Goal: Transaction & Acquisition: Purchase product/service

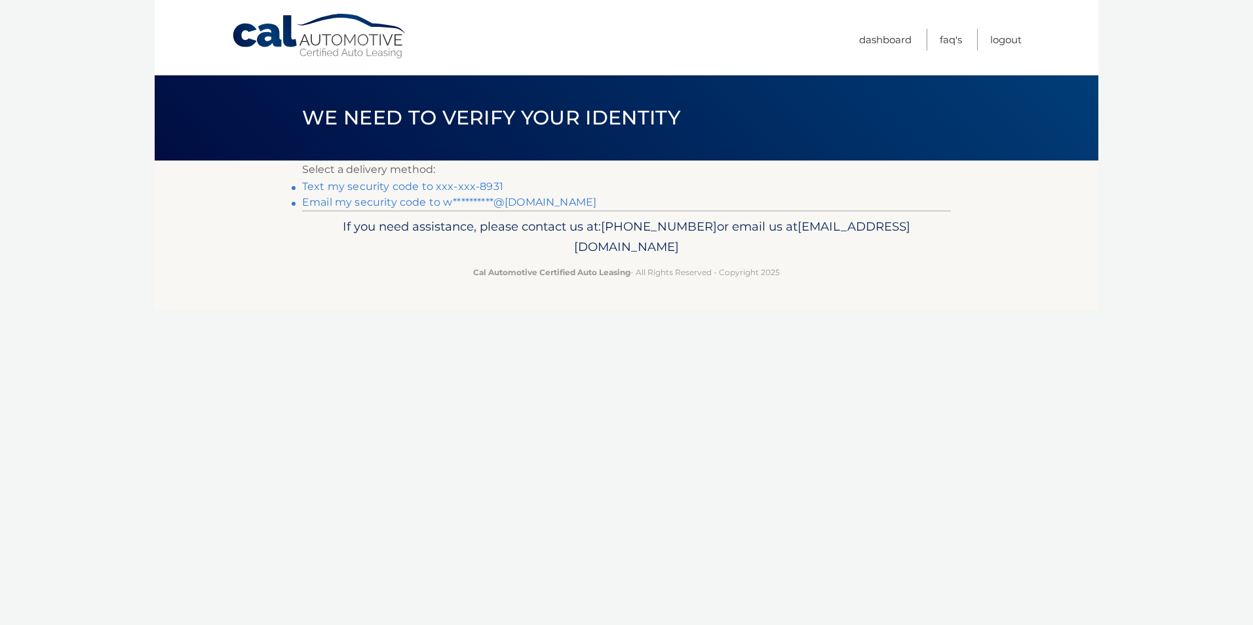
click at [334, 183] on link "Text my security code to xxx-xxx-8931" at bounding box center [402, 186] width 201 height 12
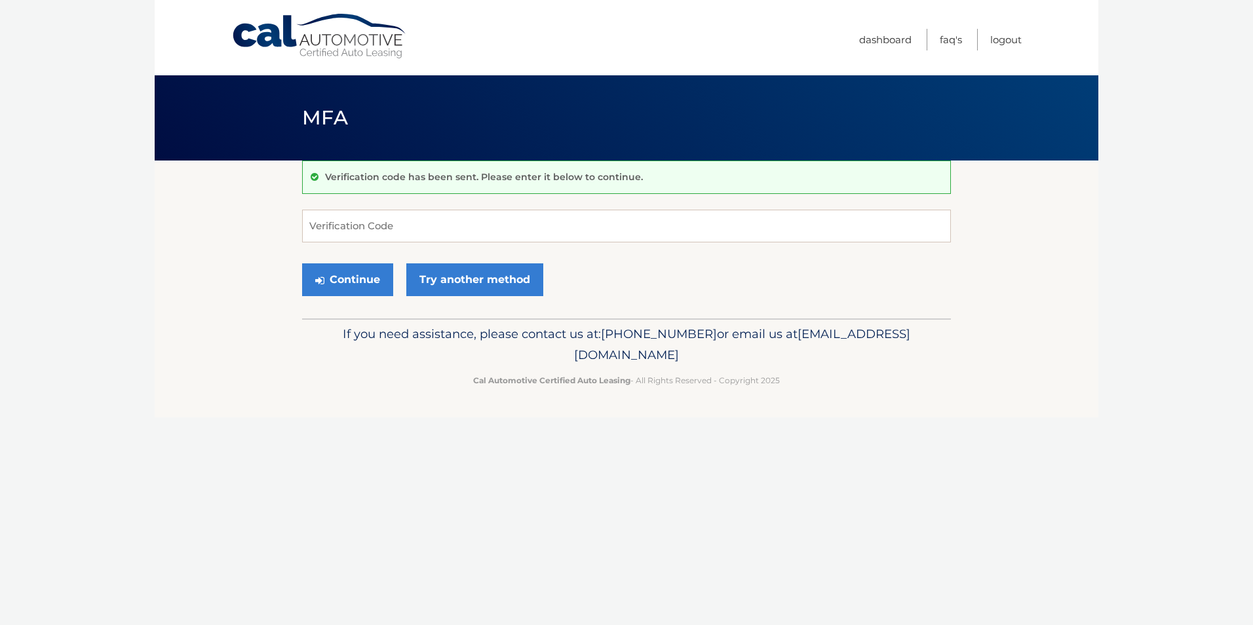
drag, startPoint x: 336, startPoint y: 226, endPoint x: 206, endPoint y: 226, distance: 129.8
click at [206, 226] on section "Verification code has been sent. Please enter it below to continue. Verificatio…" at bounding box center [627, 240] width 944 height 158
click at [346, 226] on input "Verification Code" at bounding box center [626, 226] width 649 height 33
type input "029511"
click at [343, 279] on button "Continue" at bounding box center [347, 279] width 91 height 33
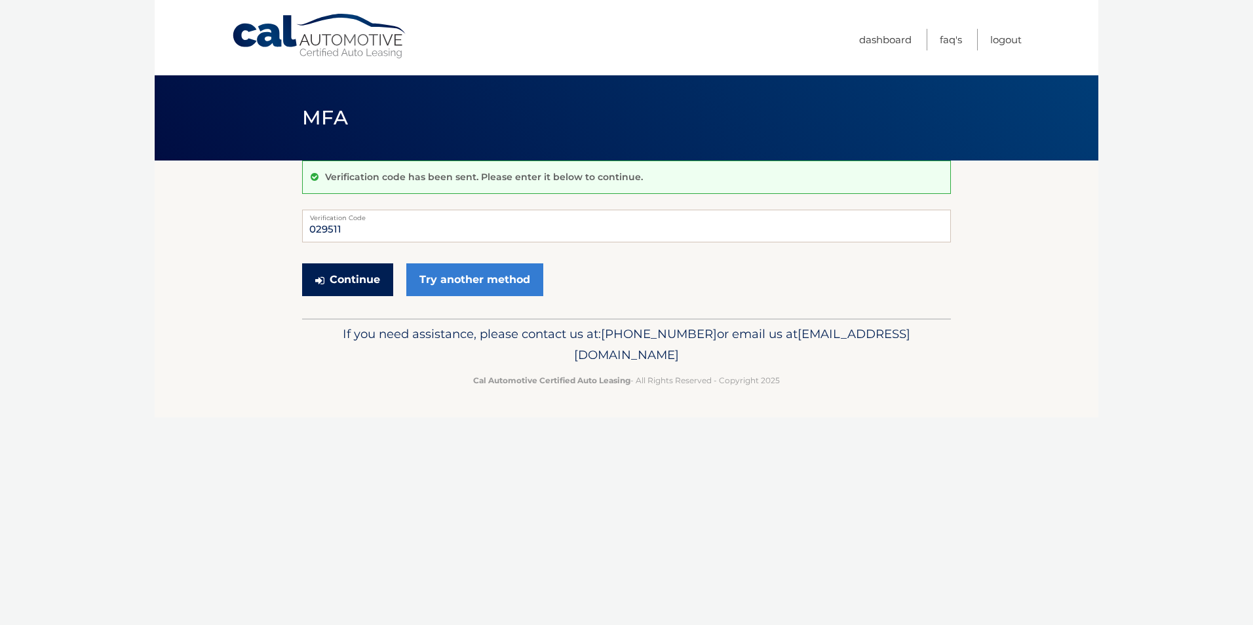
click at [343, 278] on button "Continue" at bounding box center [347, 279] width 91 height 33
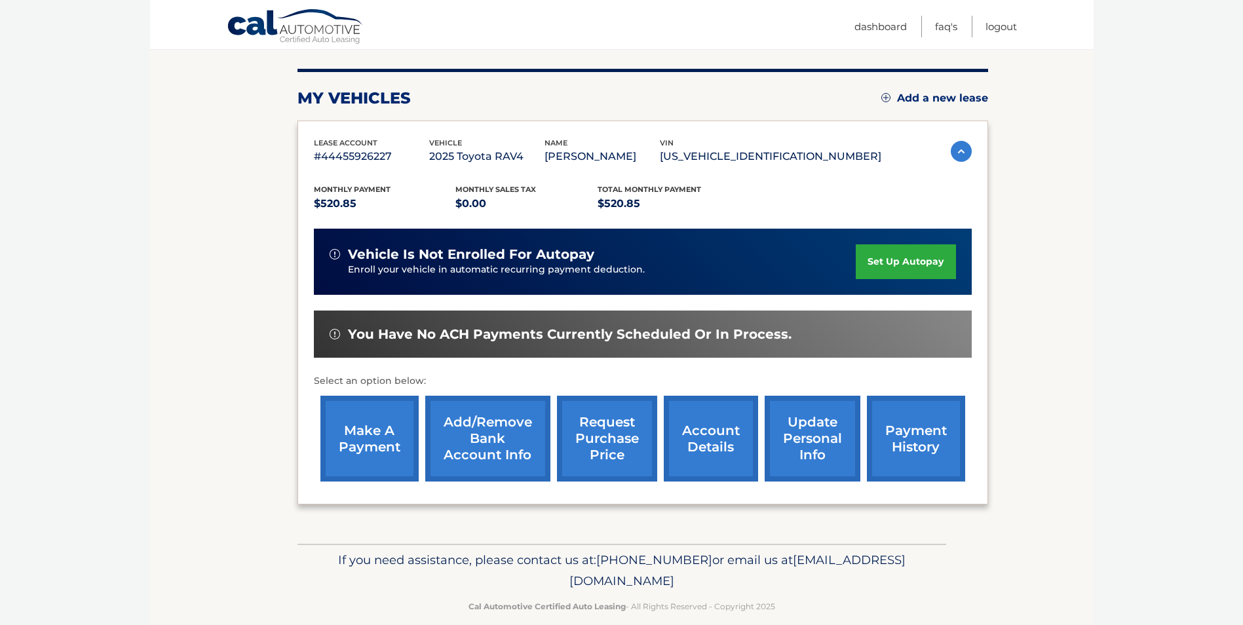
scroll to position [169, 0]
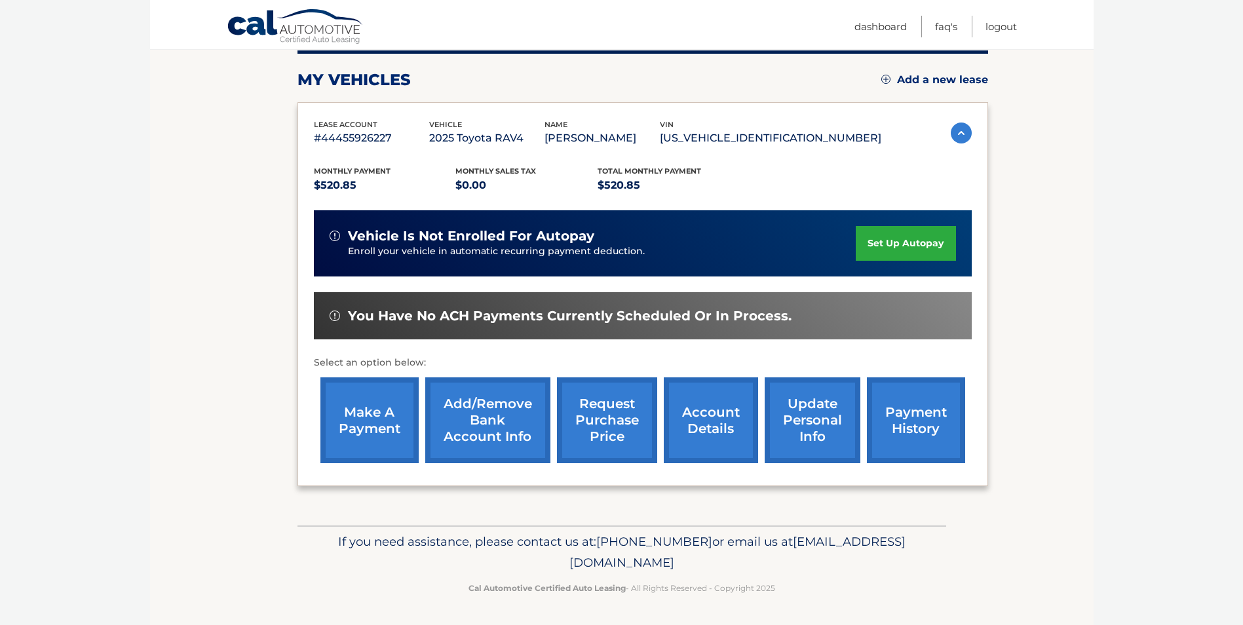
click at [363, 412] on link "make a payment" at bounding box center [370, 421] width 98 height 86
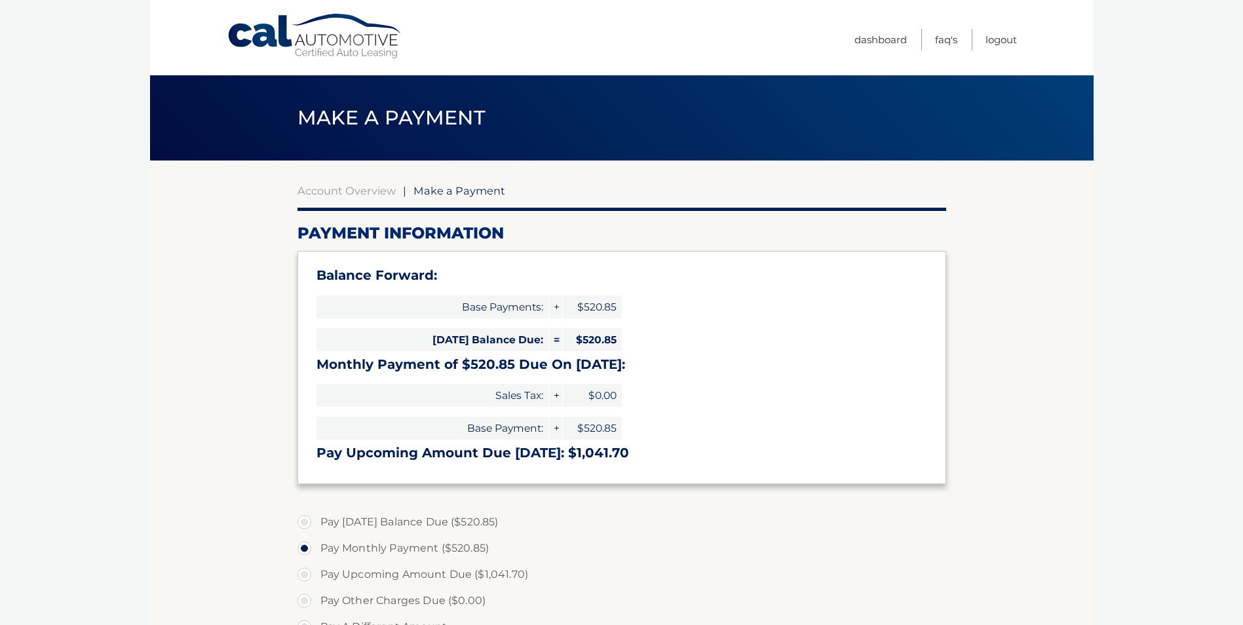
select select "Y2YyYmRiNTktOGM4ZC00NTY3LWFiMjUtMmY2MjExNmM2OGZm"
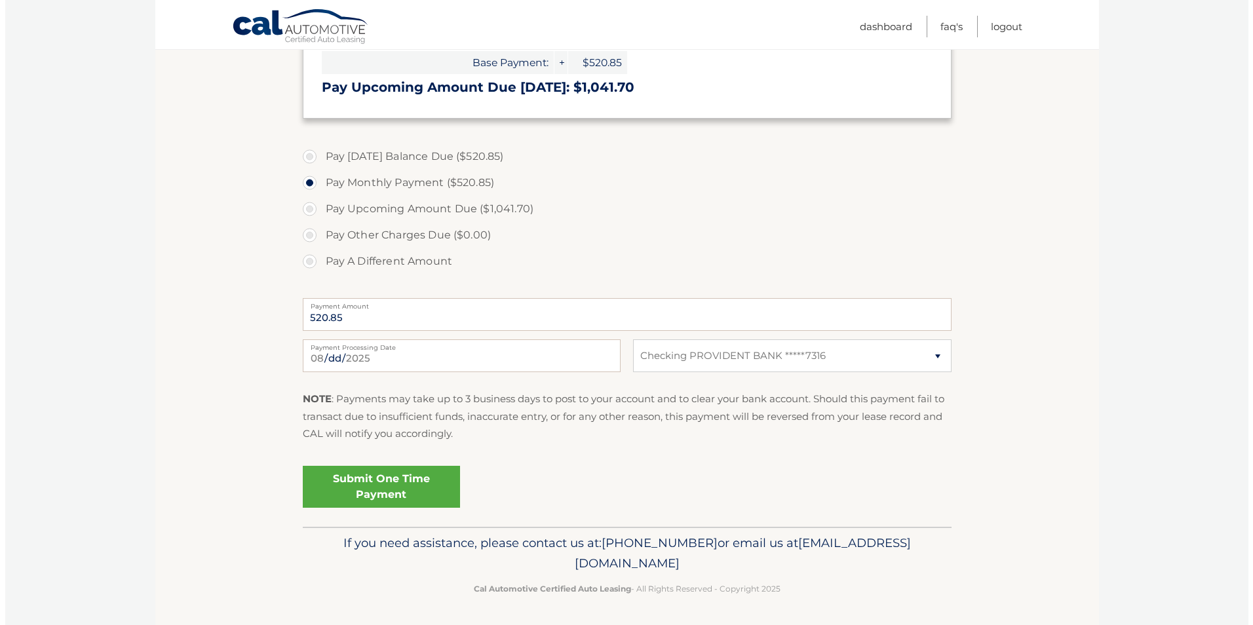
scroll to position [367, 0]
click at [366, 476] on link "Submit One Time Payment" at bounding box center [376, 486] width 157 height 42
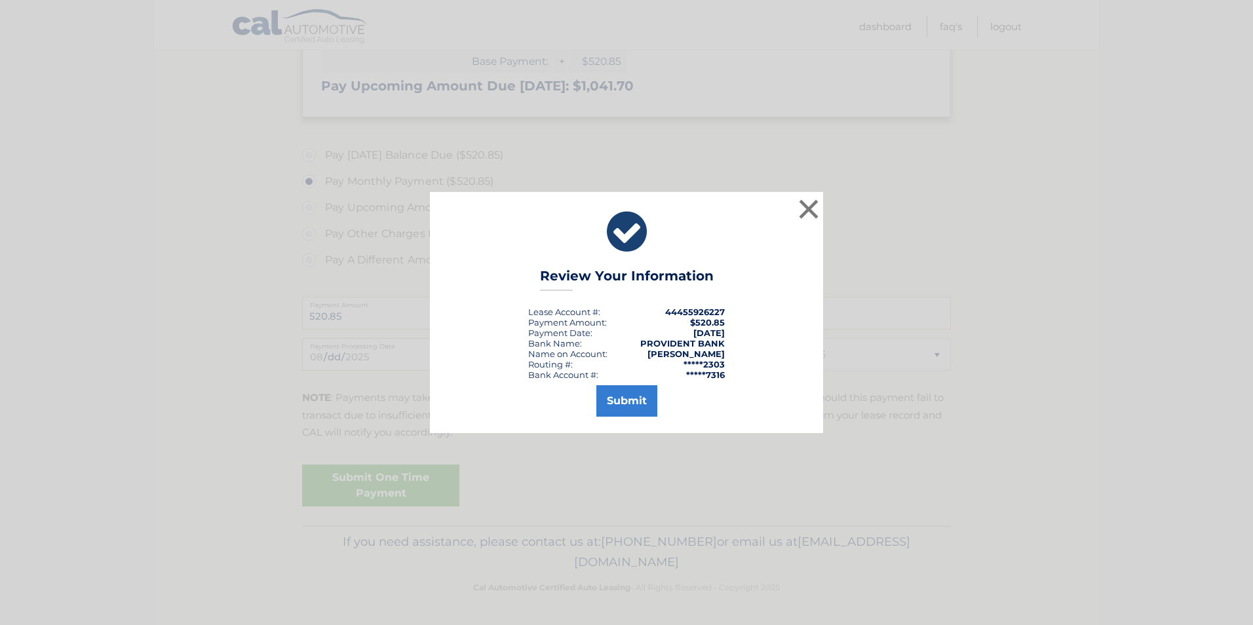
click at [1016, 260] on div "× Review Your Information Lease Account #: 44455926227 Payment Amount: $520.85 …" at bounding box center [626, 312] width 1243 height 241
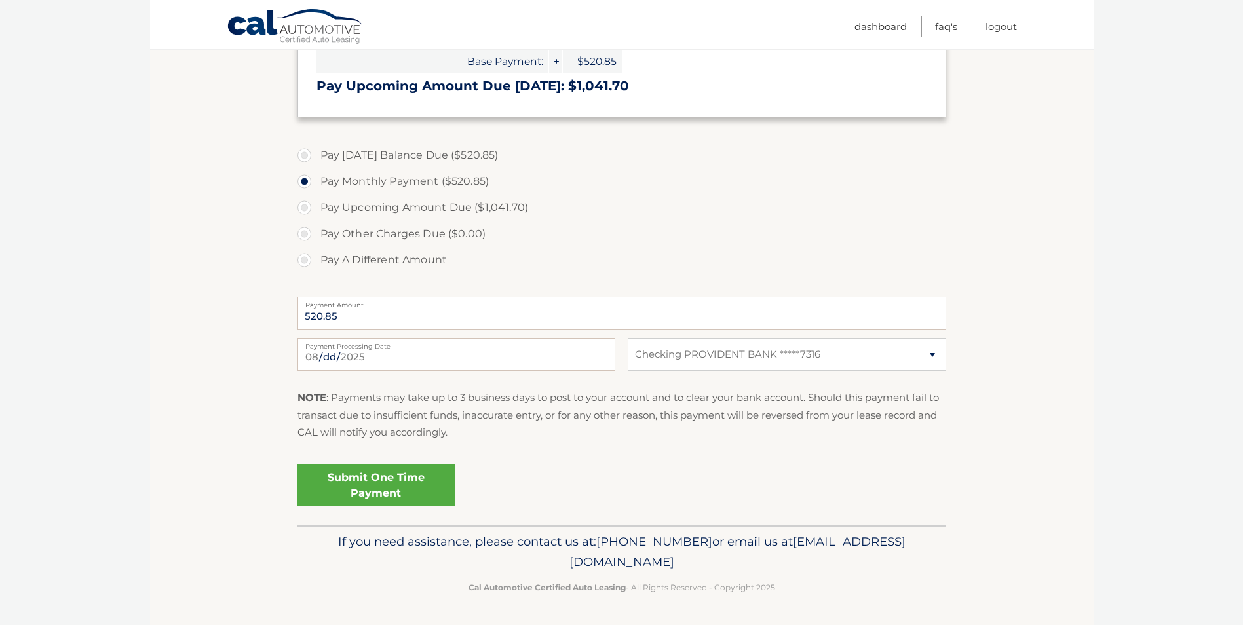
drag, startPoint x: 1016, startPoint y: 260, endPoint x: 967, endPoint y: 437, distance: 183.5
click at [967, 437] on section "Account Overview | Make a Payment Payment Information Balance Forward: Base Pay…" at bounding box center [622, 160] width 944 height 732
click at [357, 486] on link "Submit One Time Payment" at bounding box center [376, 486] width 157 height 42
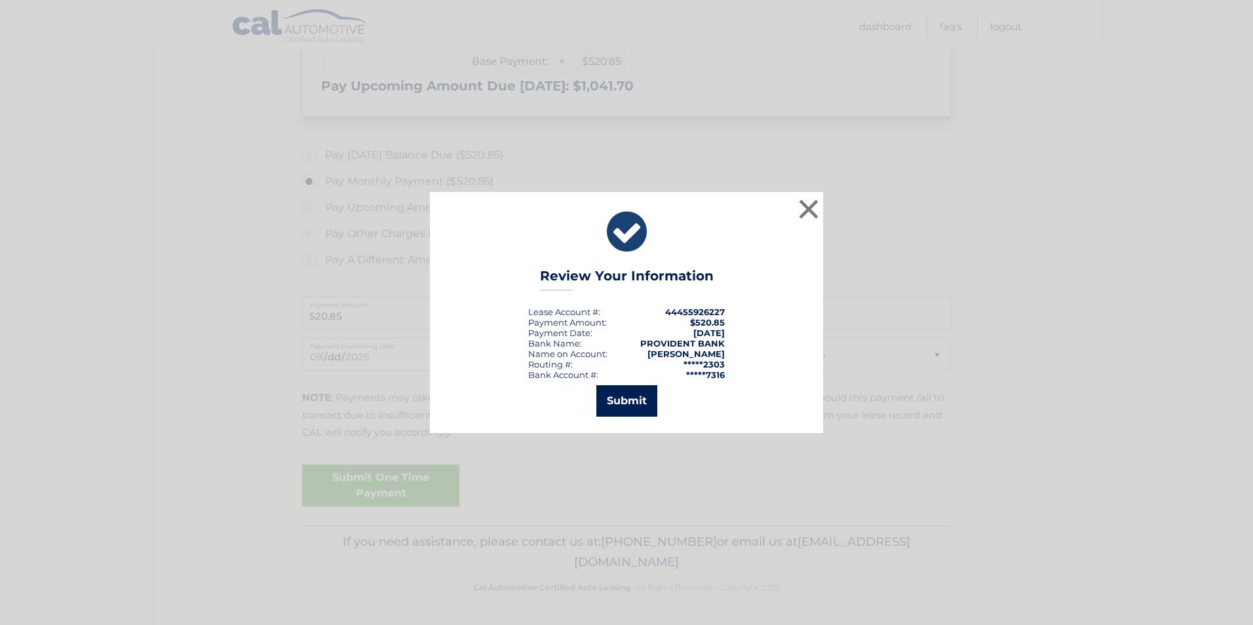
click at [627, 393] on button "Submit" at bounding box center [626, 400] width 61 height 31
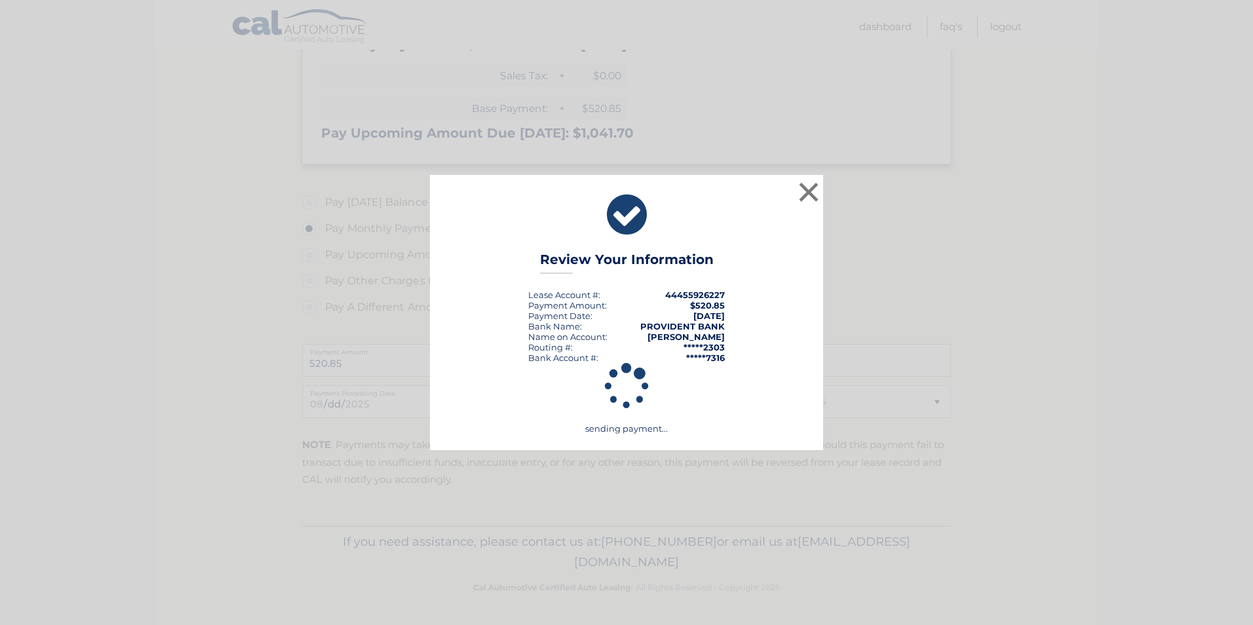
scroll to position [320, 0]
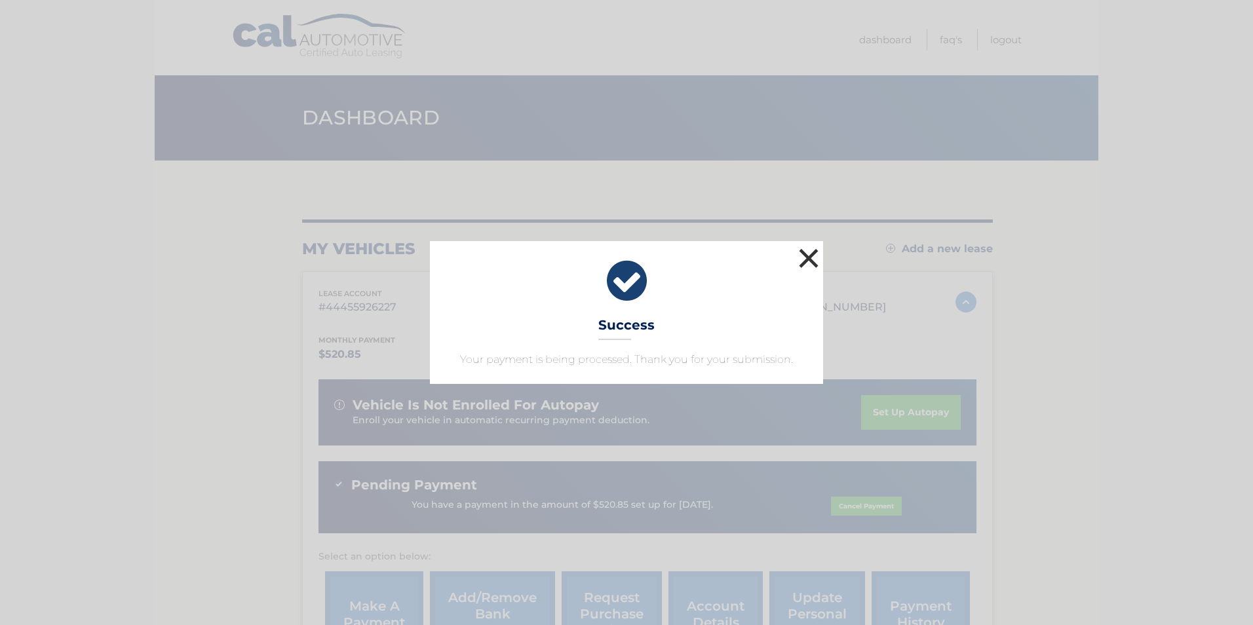
click at [807, 260] on button "×" at bounding box center [809, 258] width 26 height 26
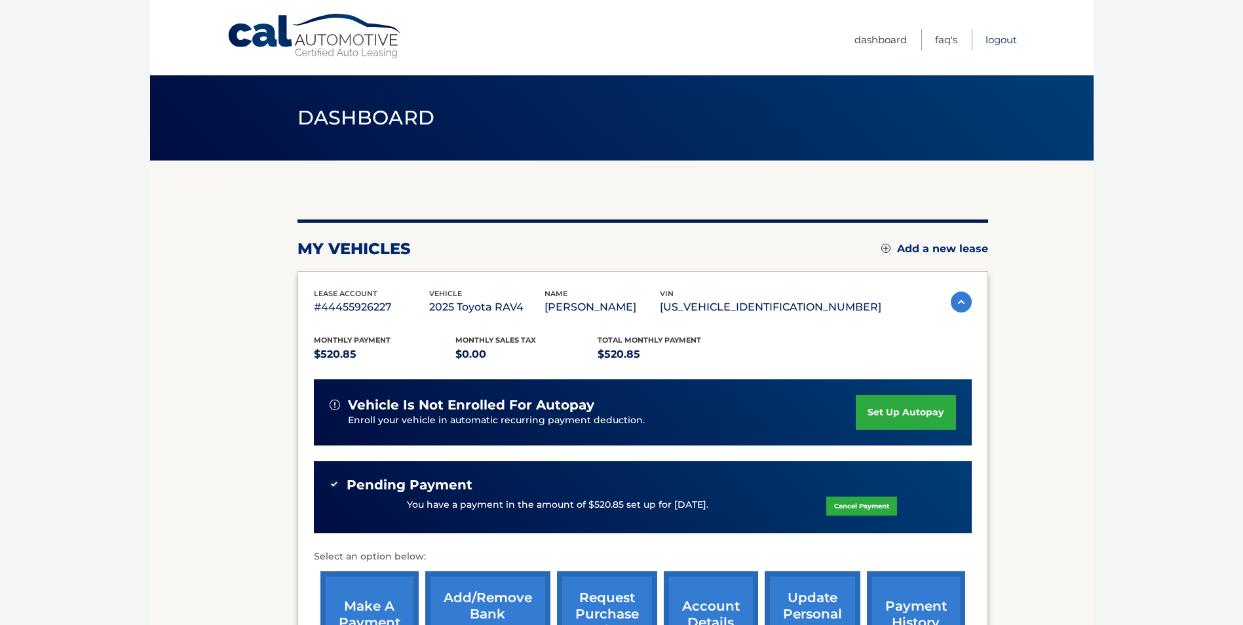
click at [999, 37] on link "Logout" at bounding box center [1001, 40] width 31 height 22
